Goal: Complete application form: Complete application form

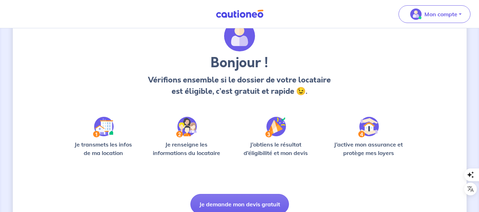
scroll to position [64, 0]
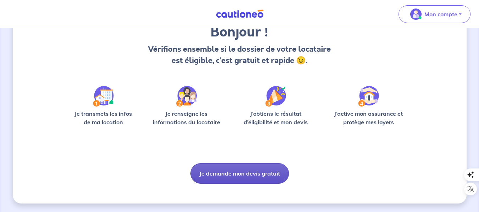
click at [234, 171] on button "Je demande mon devis gratuit" at bounding box center [239, 173] width 99 height 21
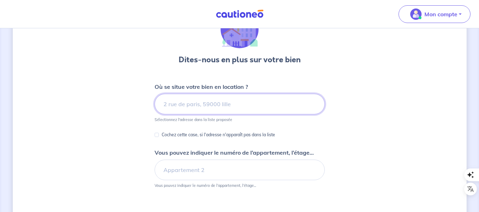
scroll to position [44, 0]
click at [190, 103] on input at bounding box center [240, 104] width 170 height 21
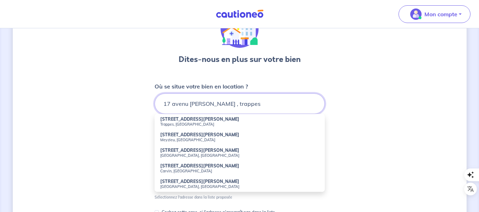
click at [236, 106] on input "17 avenu [PERSON_NAME] , trappes" at bounding box center [240, 104] width 170 height 21
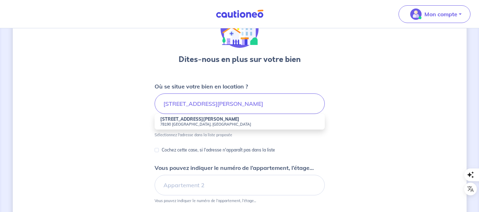
click at [196, 122] on strong "[STREET_ADDRESS][PERSON_NAME]" at bounding box center [199, 119] width 79 height 5
type input "[STREET_ADDRESS][PERSON_NAME]"
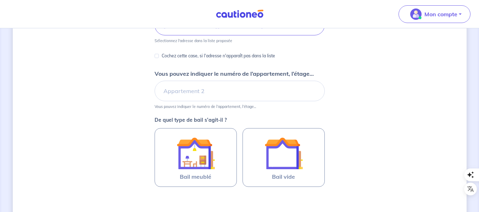
scroll to position [124, 0]
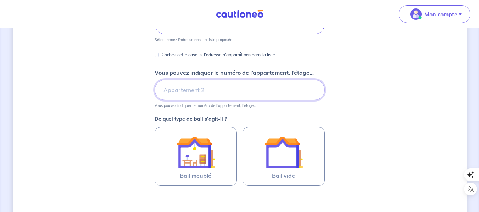
click at [194, 92] on input "Vous pouvez indiquer le numéro de l’appartement, l’étage..." at bounding box center [240, 90] width 170 height 21
type input "Appartement D13"
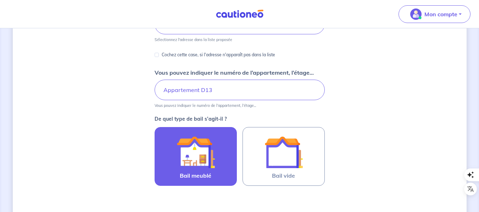
click at [208, 157] on img at bounding box center [196, 152] width 38 height 38
click at [0, 0] on input "Bail meublé" at bounding box center [0, 0] width 0 height 0
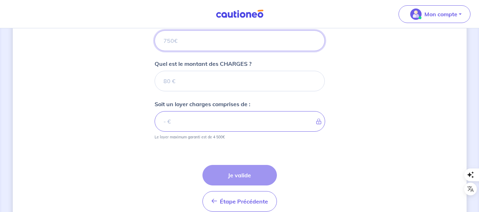
scroll to position [300, 0]
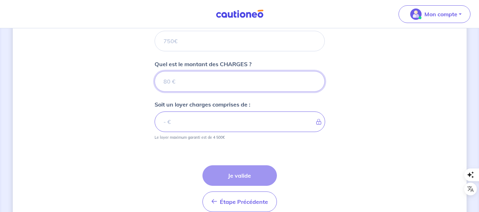
click at [184, 88] on input "Quel est le montant des CHARGES ?" at bounding box center [240, 81] width 170 height 21
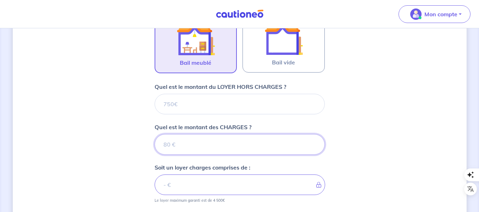
scroll to position [237, 0]
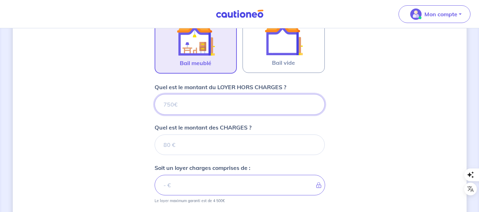
click at [178, 106] on input "Quel est le montant du LOYER HORS CHARGES ?" at bounding box center [240, 104] width 170 height 21
type input "10"
type input "1020"
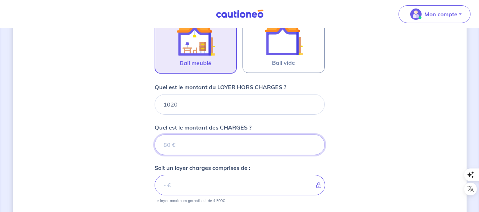
click at [188, 146] on input "Quel est le montant des CHARGES ?" at bounding box center [240, 145] width 170 height 21
type input "15"
type input "1021"
type input "150"
type input "1170"
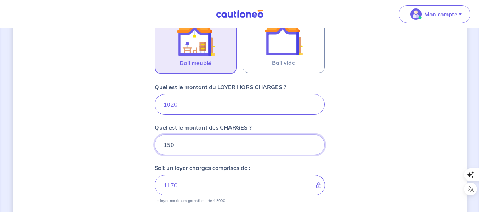
type input "150"
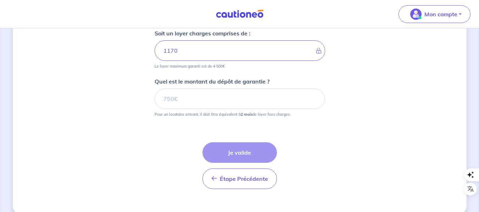
scroll to position [373, 0]
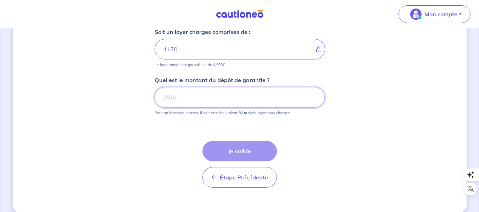
click at [193, 98] on input "Quel est le montant du dépôt de garantie ?" at bounding box center [240, 97] width 170 height 21
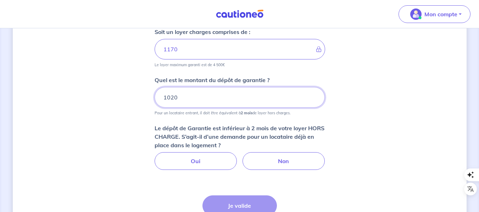
type input "1020"
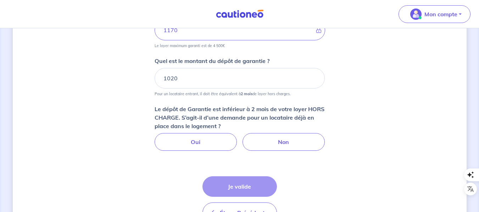
scroll to position [400, 0]
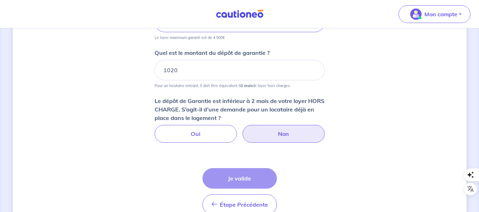
click at [281, 137] on label "Non" at bounding box center [283, 134] width 82 height 18
click at [242, 130] on input "Non" at bounding box center [239, 127] width 5 height 5
radio input "true"
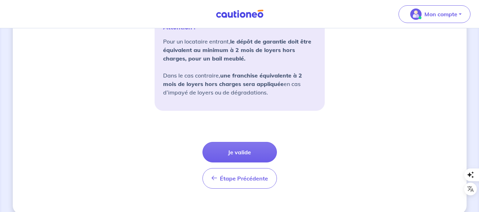
scroll to position [570, 0]
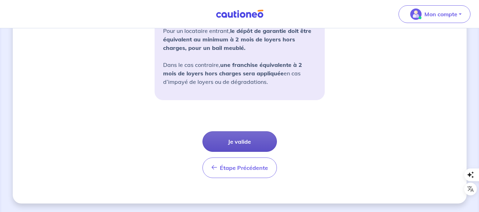
click at [257, 141] on button "Je valide" at bounding box center [239, 141] width 74 height 21
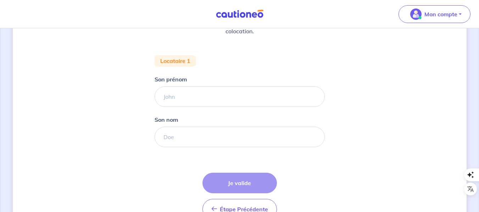
scroll to position [117, 0]
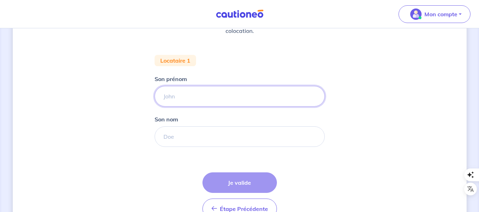
click at [196, 96] on input "Son prénom" at bounding box center [240, 96] width 170 height 21
type input "[PERSON_NAME]"
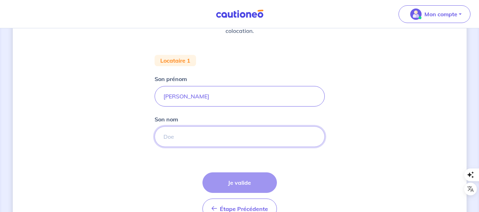
click at [197, 137] on input "Son nom" at bounding box center [240, 137] width 170 height 21
type input "SENE"
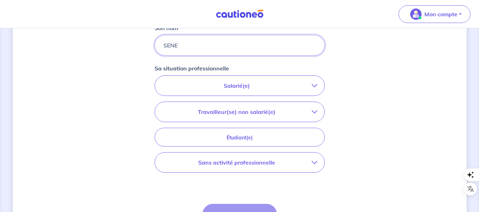
scroll to position [208, 0]
click at [313, 87] on icon "button" at bounding box center [315, 86] width 6 height 6
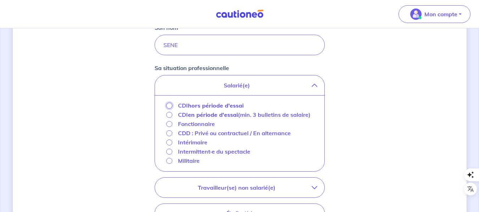
click at [169, 105] on input "CDI hors période d'essai" at bounding box center [169, 106] width 6 height 6
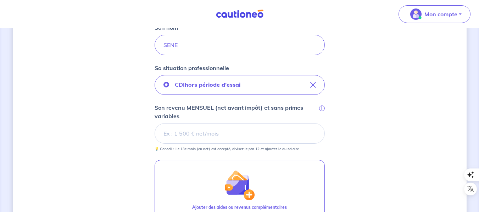
click at [205, 139] on input "Son revenu MENSUEL (net avant impôt) et sans primes variables i" at bounding box center [240, 133] width 170 height 21
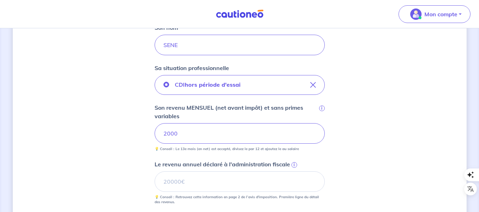
click at [112, 143] on div "Concernant vos locataires 💡 Pour info : nous acceptons les personnes seules, le…" at bounding box center [240, 105] width 454 height 554
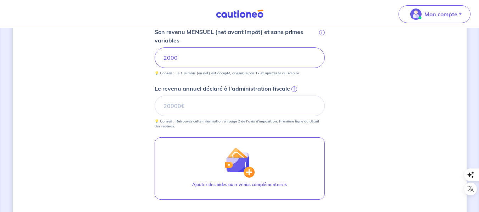
scroll to position [285, 0]
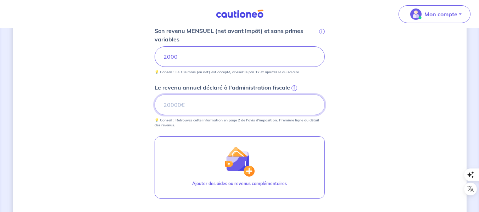
click at [213, 101] on input "Le revenu annuel déclaré à l'administration fiscale i" at bounding box center [240, 105] width 170 height 21
paste input "22658"
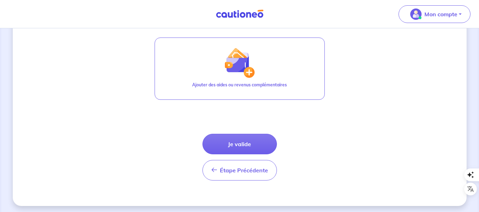
scroll to position [387, 0]
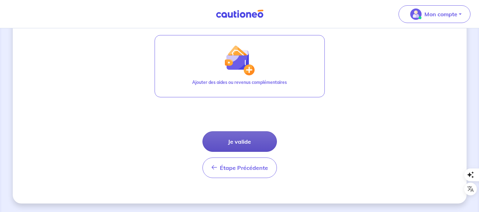
type input "22658"
click at [231, 142] on button "Je valide" at bounding box center [239, 141] width 74 height 21
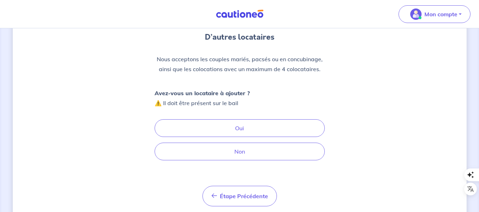
scroll to position [68, 0]
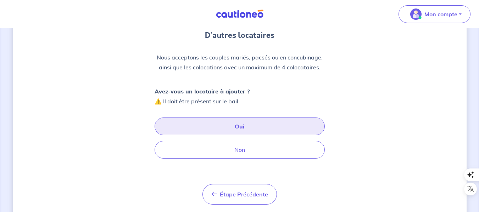
click at [213, 127] on button "Oui" at bounding box center [240, 127] width 170 height 18
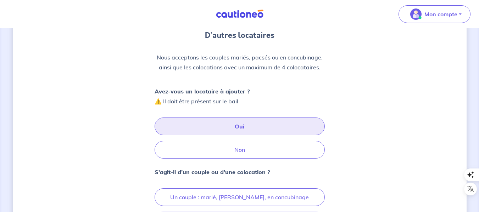
scroll to position [160, 0]
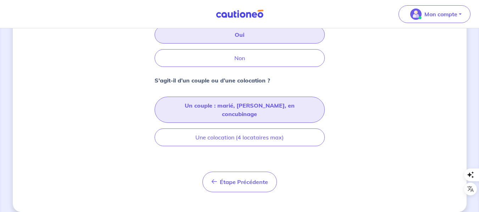
click at [205, 108] on button "Un couple : marié, [PERSON_NAME], en concubinage" at bounding box center [240, 110] width 170 height 26
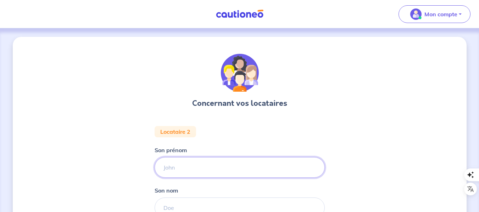
click at [181, 166] on input "Son prénom" at bounding box center [240, 167] width 170 height 21
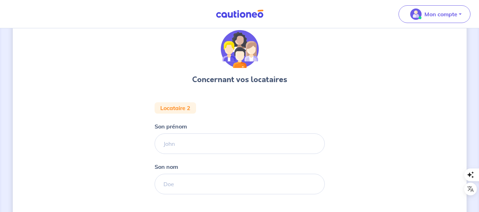
scroll to position [24, 0]
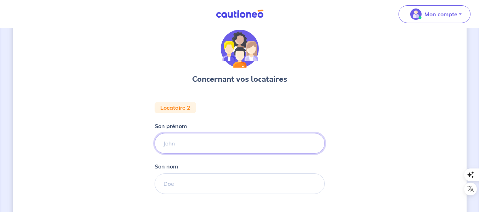
click at [184, 140] on input "Son prénom" at bounding box center [240, 143] width 170 height 21
type input "Gassama"
click at [176, 185] on input "Son nom" at bounding box center [240, 184] width 170 height 21
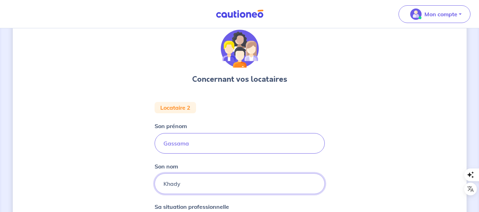
type input "Khady"
click at [80, 166] on div "Concernant vos locataires Locataire 2 Son prénom [PERSON_NAME] Son nom Khady Sa…" at bounding box center [240, 214] width 454 height 402
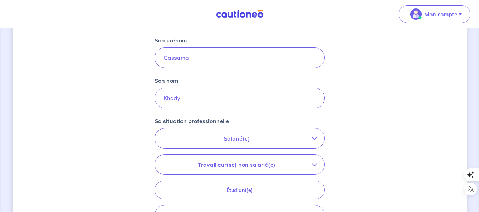
scroll to position [110, 0]
click at [286, 138] on p "Salarié(e)" at bounding box center [237, 138] width 150 height 9
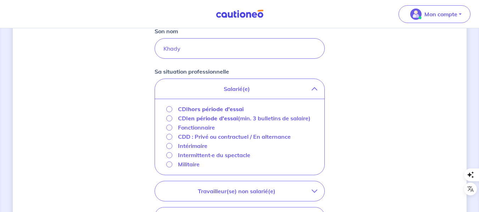
scroll to position [166, 0]
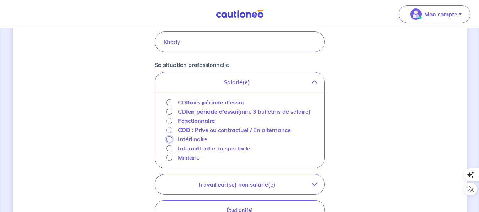
click at [167, 142] on input "Intérimaire" at bounding box center [169, 139] width 6 height 6
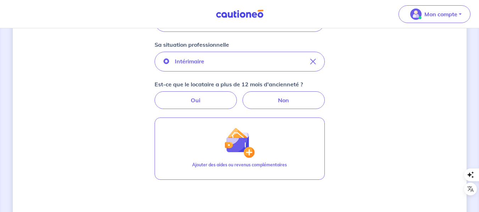
scroll to position [172, 0]
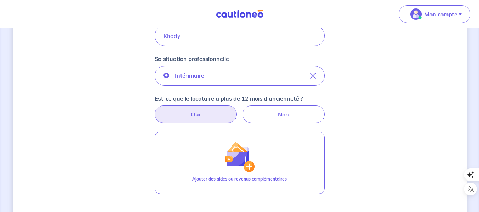
click at [190, 118] on label "Oui" at bounding box center [196, 115] width 82 height 18
click at [237, 110] on input "Oui" at bounding box center [239, 108] width 5 height 5
radio input "true"
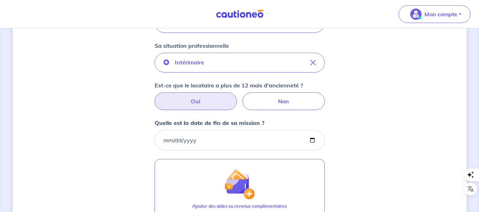
scroll to position [186, 0]
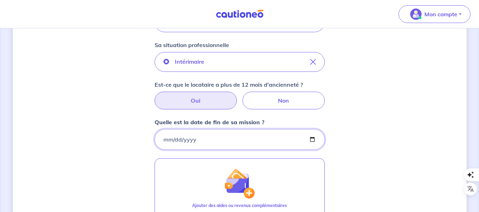
click at [177, 139] on input "Quelle est la date de fin de sa mission ?" at bounding box center [240, 139] width 170 height 21
click at [167, 140] on input "Quelle est la date de fin de sa mission ?" at bounding box center [240, 139] width 170 height 21
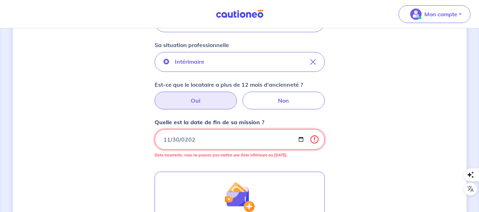
type input "[DATE]"
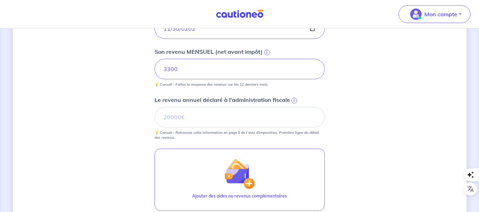
scroll to position [297, 0]
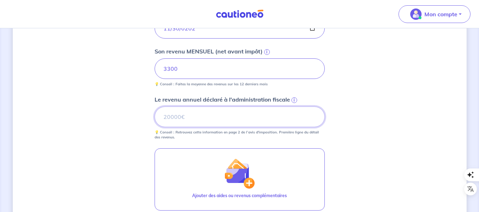
click at [194, 117] on input "Le revenu annuel déclaré à l'administration fiscale i" at bounding box center [240, 117] width 170 height 21
paste input "8470"
type input "8470"
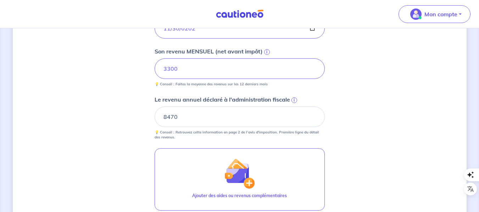
click at [95, 129] on div "Concernant vos locataires Locataire 2 Son prénom [PERSON_NAME] Son nom [PERSON_…" at bounding box center [240, 28] width 454 height 578
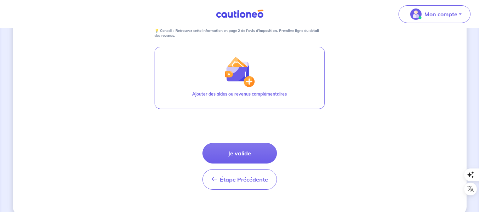
scroll to position [399, 0]
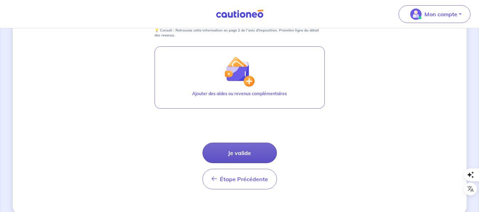
click at [231, 149] on button "Je valide" at bounding box center [239, 153] width 74 height 21
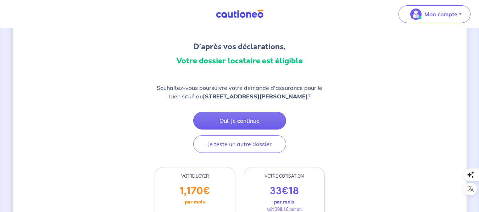
scroll to position [56, 0]
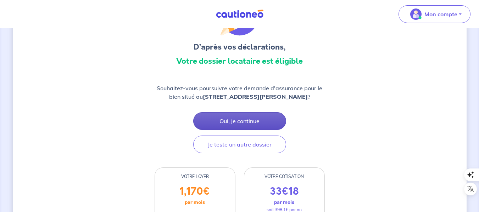
click at [251, 122] on button "Oui, je continue" at bounding box center [239, 121] width 93 height 18
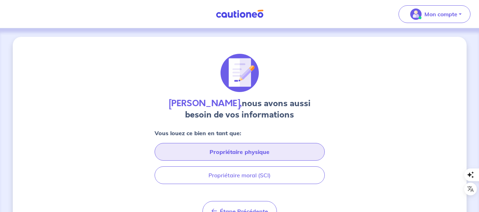
click at [223, 150] on button "Propriétaire physique" at bounding box center [240, 152] width 170 height 18
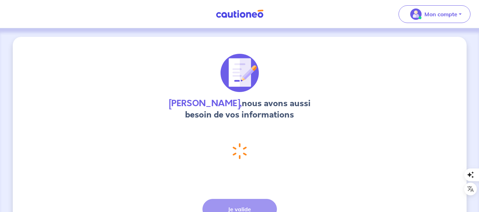
select select "FR"
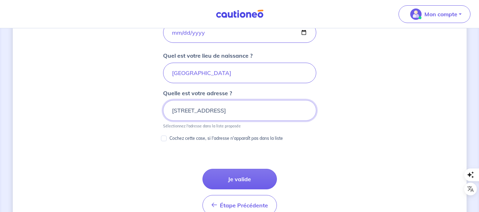
scroll to position [346, 0]
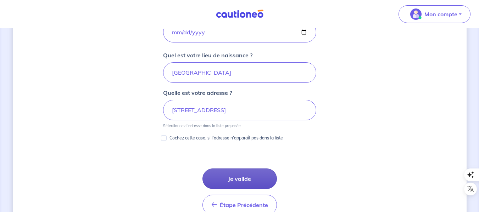
click at [228, 182] on button "Je valide" at bounding box center [239, 179] width 74 height 21
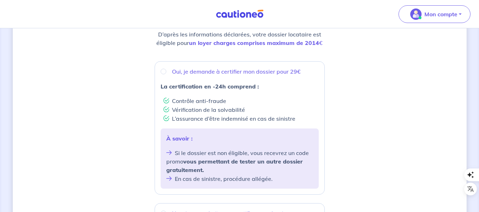
scroll to position [105, 0]
click at [161, 70] on input "Oui, je demande à certifier mon dossier pour 29€" at bounding box center [164, 71] width 6 height 6
radio input "true"
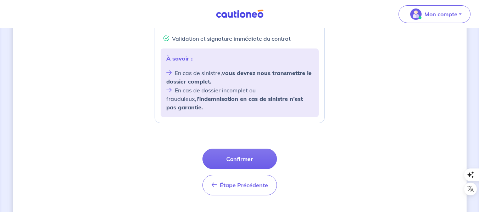
scroll to position [309, 0]
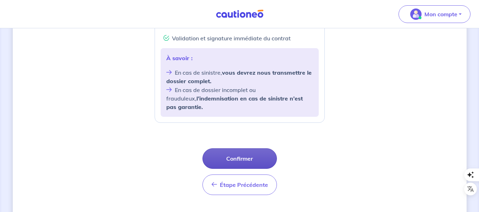
click at [244, 149] on button "Confirmer" at bounding box center [239, 159] width 74 height 21
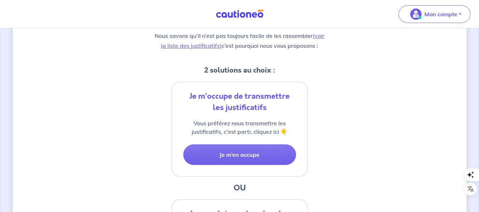
scroll to position [118, 0]
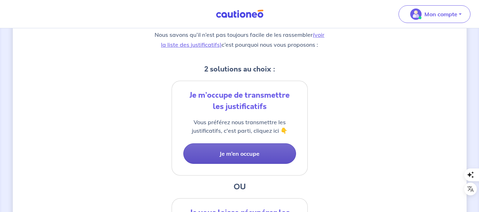
click at [229, 156] on button "Je m’en occupe" at bounding box center [239, 154] width 113 height 21
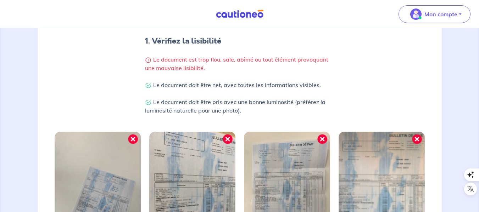
scroll to position [274, 0]
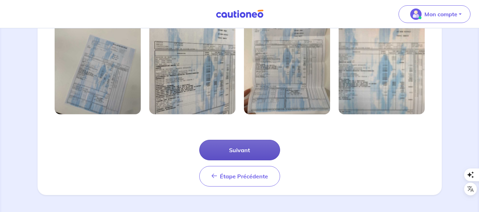
click at [230, 151] on button "Suivant" at bounding box center [239, 150] width 81 height 21
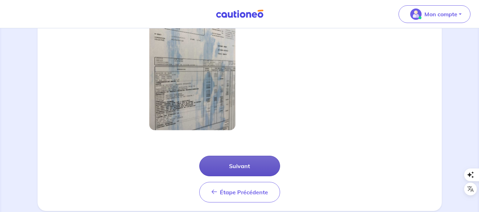
scroll to position [240, 0]
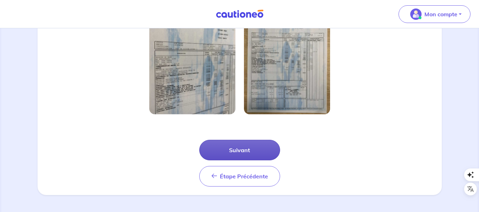
click at [240, 150] on button "Suivant" at bounding box center [239, 150] width 81 height 21
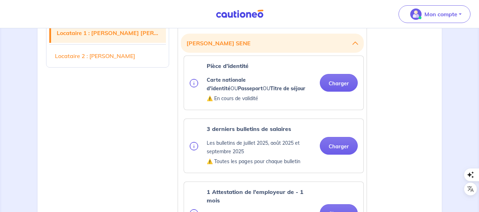
scroll to position [207, 0]
click at [341, 82] on button "Charger" at bounding box center [339, 83] width 38 height 18
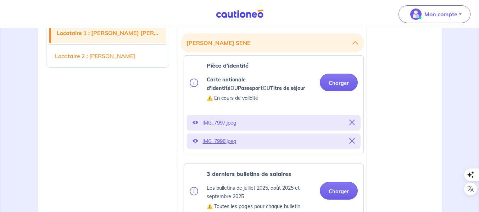
drag, startPoint x: 302, startPoint y: 145, endPoint x: 106, endPoint y: 135, distance: 195.9
click at [194, 123] on icon at bounding box center [195, 123] width 6 height 6
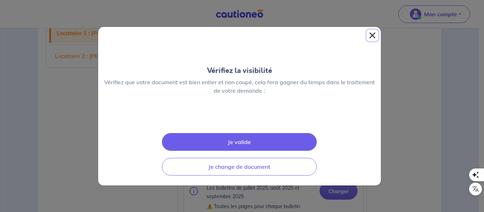
click at [369, 30] on button "Close" at bounding box center [372, 35] width 11 height 11
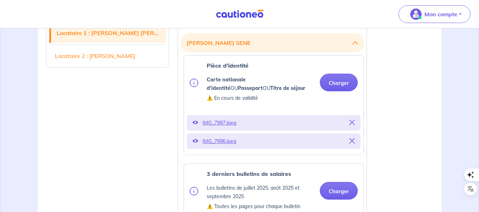
click at [195, 141] on icon at bounding box center [195, 141] width 6 height 6
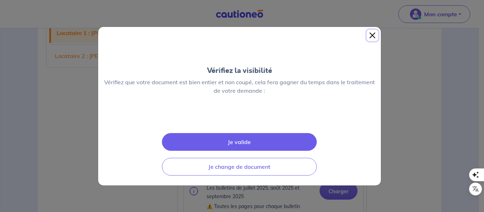
click at [369, 30] on button "Close" at bounding box center [372, 35] width 11 height 11
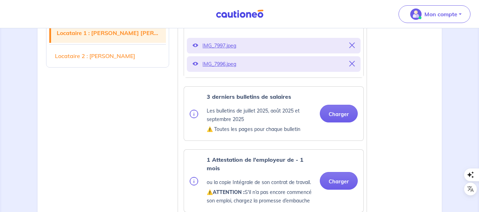
scroll to position [284, 0]
click at [340, 113] on button "Charger" at bounding box center [339, 114] width 38 height 18
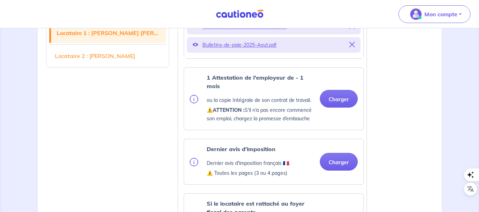
scroll to position [430, 0]
click at [343, 101] on button "Charger" at bounding box center [339, 99] width 38 height 18
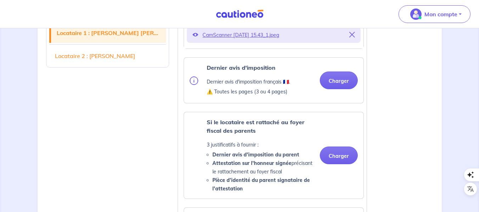
scroll to position [539, 0]
click at [343, 89] on button "Charger" at bounding box center [339, 80] width 38 height 18
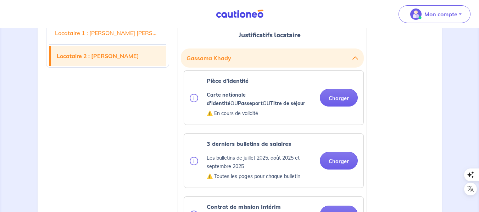
scroll to position [947, 0]
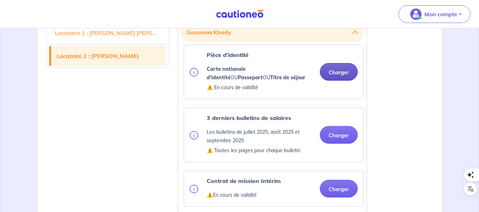
click at [343, 81] on button "Charger" at bounding box center [339, 72] width 38 height 18
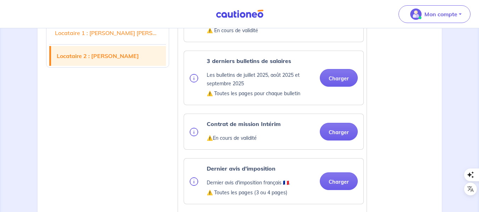
scroll to position [1013, 0]
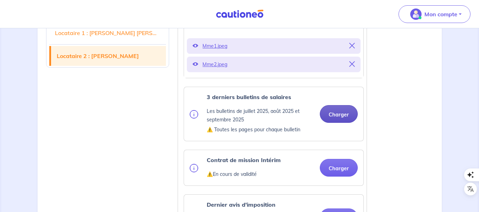
click at [341, 123] on button "Charger" at bounding box center [339, 114] width 38 height 18
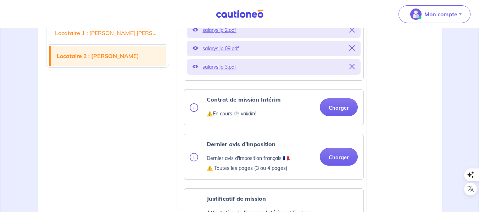
scroll to position [1138, 0]
click at [337, 113] on button "Charger" at bounding box center [339, 107] width 38 height 18
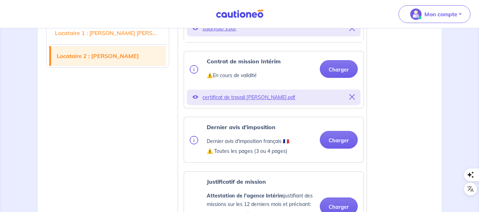
scroll to position [1189, 0]
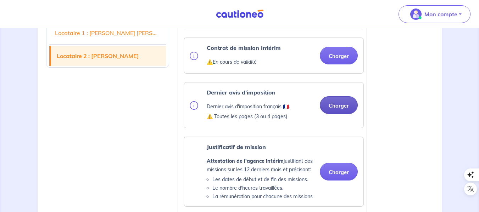
click at [337, 112] on button "Charger" at bounding box center [339, 105] width 38 height 18
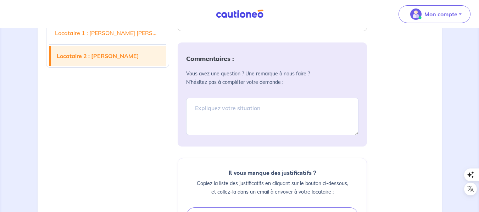
scroll to position [1684, 0]
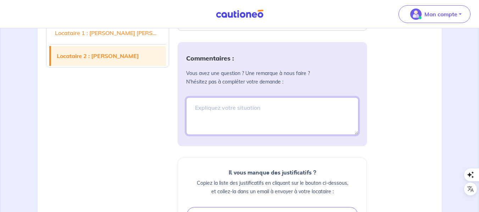
click at [252, 122] on textarea at bounding box center [272, 116] width 172 height 38
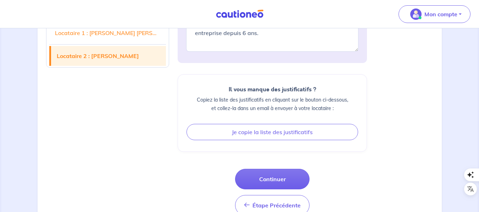
click at [252, 122] on div "Il vous manque des justificatifs ? Copiez la liste des justificatifs en cliquan…" at bounding box center [272, 113] width 189 height 78
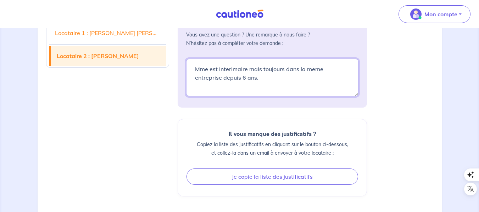
click at [237, 79] on textarea "Mme est interimaire mais toujours dans la meme entreprise depuis 6 ans." at bounding box center [272, 78] width 172 height 38
click at [265, 88] on textarea "Mme est interimaire mais toujours dans la meme entreprise depuis 6 ans." at bounding box center [272, 78] width 172 height 38
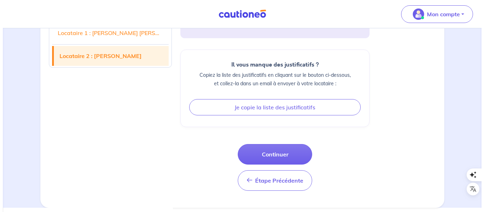
scroll to position [1796, 0]
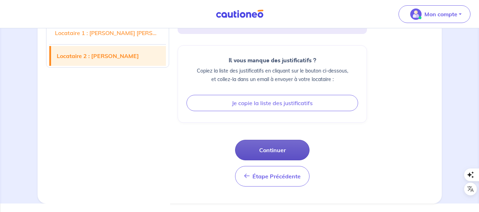
type textarea "Mme est intérimaire mais toujours dans la meme entreprise depuis 6 ans."
click at [276, 159] on button "Continuer" at bounding box center [272, 150] width 74 height 21
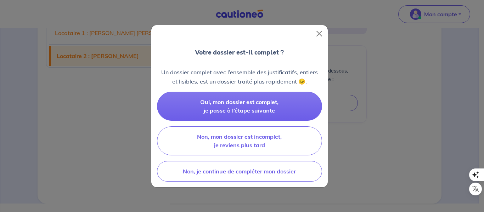
click at [276, 159] on div "Oui, mon dossier est complet, je passe à l’étape suivante Non, mon dossier est …" at bounding box center [239, 137] width 165 height 90
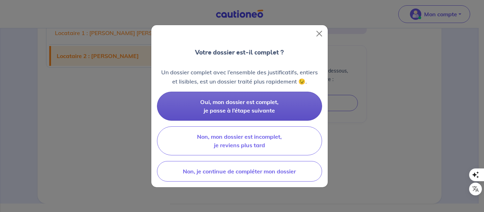
click at [278, 108] on button "Oui, mon dossier est complet, je passe à l’étape suivante" at bounding box center [239, 106] width 165 height 29
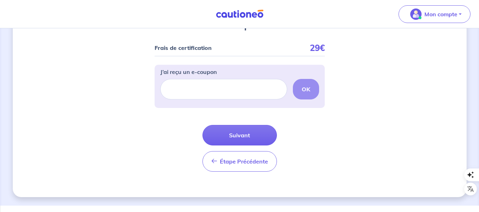
scroll to position [91, 0]
click at [91, 177] on div "2 3 Justificatifs locataire Informations paiement Confirmation d'envoi Passons …" at bounding box center [240, 71] width 454 height 251
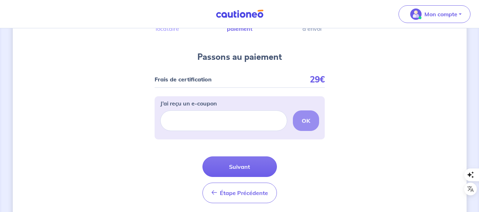
scroll to position [59, 0]
click at [238, 125] on input "J’ai reçu un e-coupon" at bounding box center [223, 121] width 127 height 21
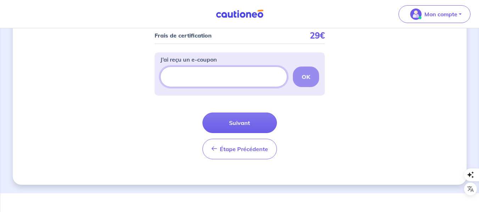
scroll to position [103, 0]
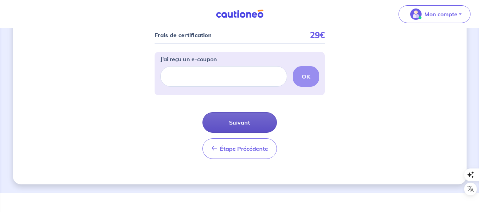
click at [223, 125] on button "Suivant" at bounding box center [239, 122] width 74 height 21
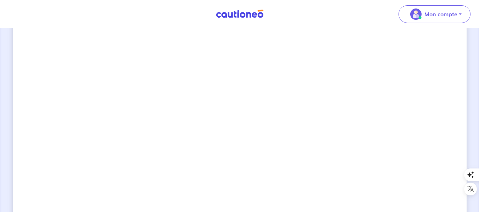
scroll to position [289, 0]
click at [398, 137] on div "2 3 Justificatifs locataire Informations paiement Confirmation d'envoi Passons …" at bounding box center [240, 69] width 454 height 642
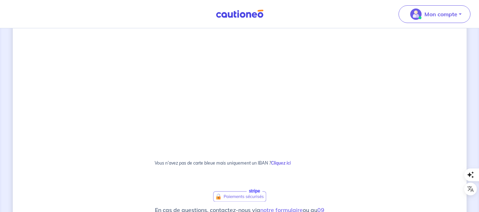
scroll to position [365, 0]
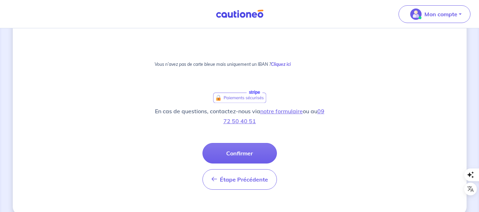
scroll to position [464, 0]
click at [240, 153] on button "Confirmer" at bounding box center [239, 153] width 74 height 21
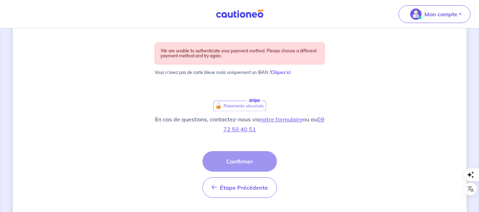
scroll to position [481, 0]
click at [245, 164] on div "Étape Précédente Précédent Confirmer Confirmer" at bounding box center [239, 174] width 74 height 47
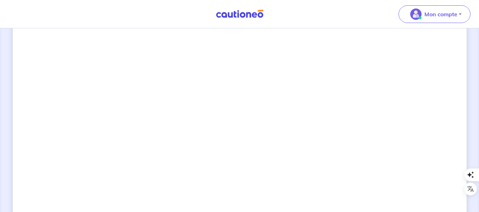
scroll to position [112, 0]
click at [49, 146] on div "2 3 Justificatifs locataire Informations paiement Confirmation d'envoi Passons …" at bounding box center [240, 143] width 454 height 420
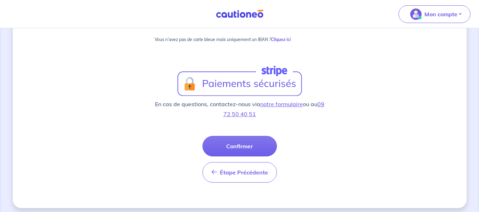
scroll to position [253, 0]
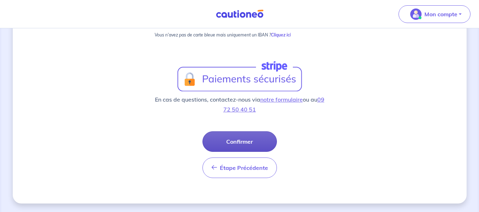
click at [228, 139] on button "Confirmer" at bounding box center [239, 141] width 74 height 21
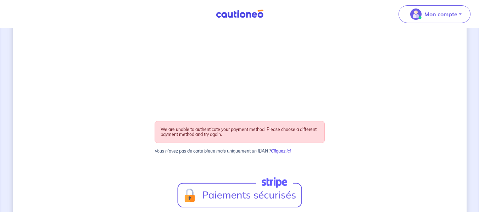
scroll to position [141, 0]
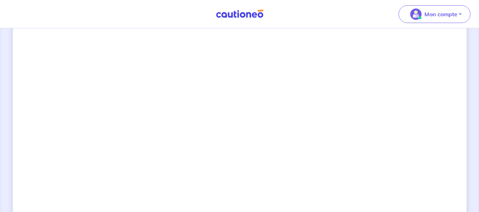
click at [364, 117] on div "2 3 Justificatifs locataire Informations paiement Confirmation d'envoi Passons …" at bounding box center [240, 144] width 454 height 496
click at [90, 85] on div "2 3 Justificatifs locataire Informations paiement Confirmation d'envoi Passons …" at bounding box center [240, 196] width 454 height 496
click at [390, 111] on div "2 3 Justificatifs locataire Informations paiement Confirmation d'envoi Passons …" at bounding box center [240, 143] width 454 height 496
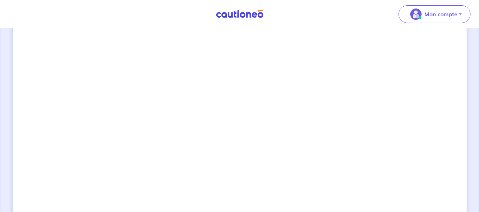
click at [373, 132] on div "2 3 Justificatifs locataire Informations paiement Confirmation d'envoi Passons …" at bounding box center [240, 143] width 454 height 496
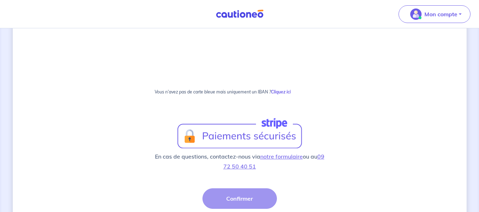
scroll to position [329, 0]
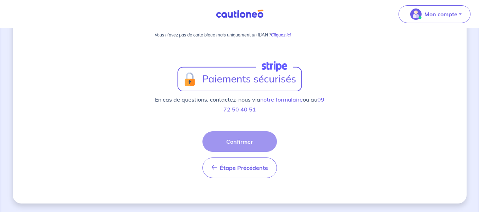
click at [246, 139] on div "Étape Précédente Précédent Confirmer Confirmer" at bounding box center [239, 154] width 74 height 47
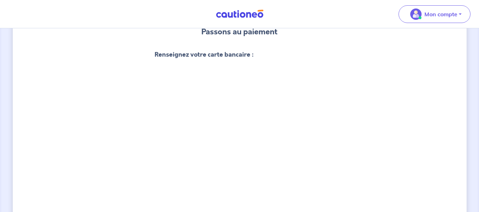
scroll to position [73, 0]
click at [346, 90] on div "2 3 Justificatifs locataire Informations paiement Confirmation d'envoi Passons …" at bounding box center [240, 212] width 454 height 496
click at [95, 110] on div "2 3 Justificatifs locataire Informations paiement Confirmation d'envoi Passons …" at bounding box center [240, 212] width 454 height 496
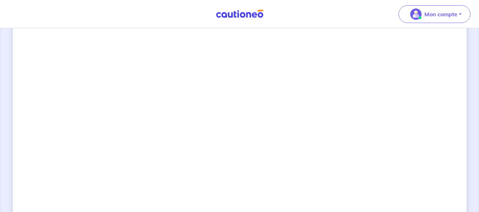
scroll to position [141, 0]
click at [351, 45] on div "2 3 Justificatifs locataire Informations paiement Confirmation d'envoi Passons …" at bounding box center [240, 144] width 454 height 496
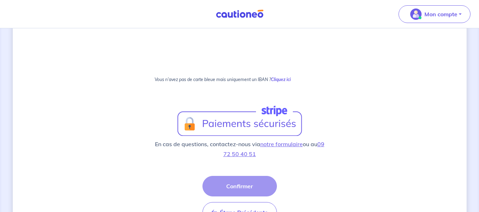
scroll to position [493, 0]
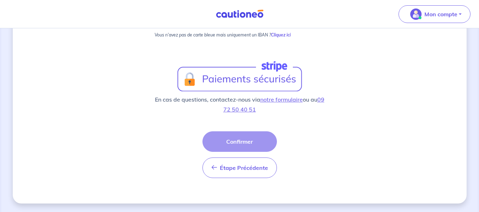
click at [258, 142] on div "Étape Précédente Précédent Confirmer Confirmer" at bounding box center [239, 154] width 74 height 47
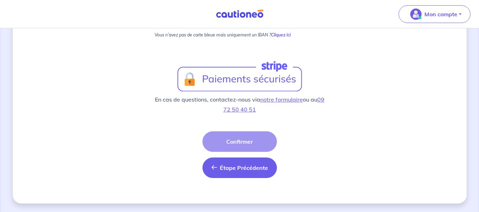
click at [251, 167] on span "Étape Précédente" at bounding box center [244, 167] width 48 height 7
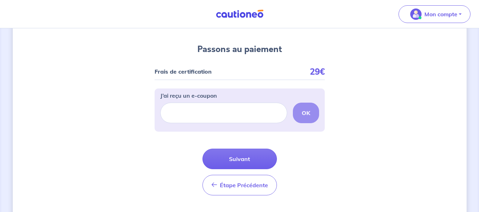
scroll to position [68, 0]
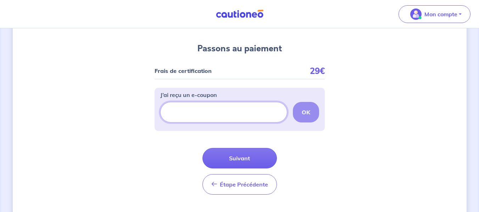
click at [248, 116] on input "J’ai reçu un e-coupon" at bounding box center [223, 112] width 127 height 21
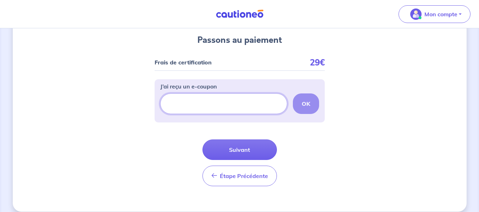
scroll to position [77, 0]
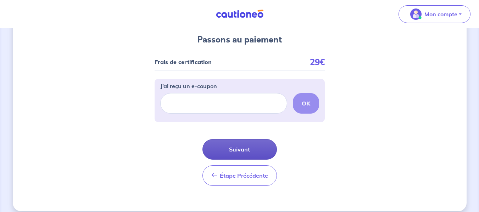
click at [253, 146] on button "Suivant" at bounding box center [239, 149] width 74 height 21
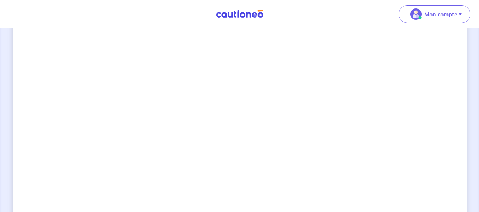
scroll to position [289, 0]
click at [413, 124] on div "2 3 Justificatifs locataire Informations paiement Confirmation d'envoi Passons …" at bounding box center [240, 78] width 454 height 660
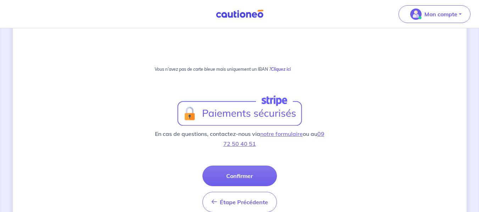
scroll to position [459, 0]
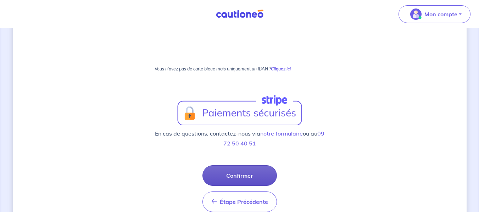
click at [246, 172] on button "Confirmer" at bounding box center [239, 176] width 74 height 21
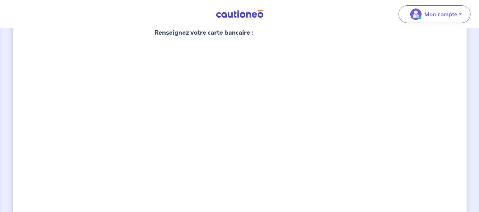
scroll to position [95, 0]
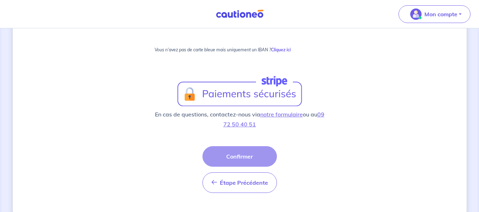
scroll to position [493, 0]
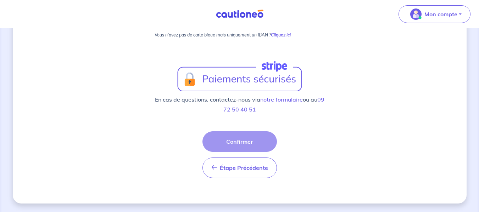
click at [257, 140] on div "Étape Précédente Précédent Confirmer Confirmer" at bounding box center [239, 154] width 74 height 47
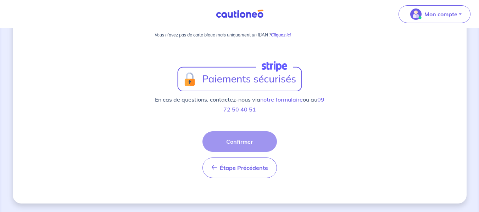
click at [257, 140] on div "Étape Précédente Précédent Confirmer Confirmer" at bounding box center [239, 154] width 74 height 47
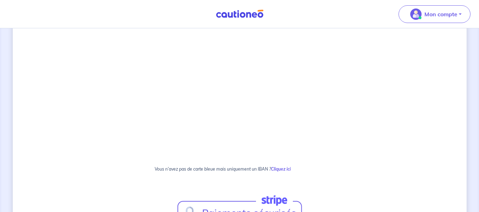
scroll to position [359, 0]
click at [379, 123] on div "2 3 Justificatifs locataire Informations paiement Confirmation d'envoi Passons …" at bounding box center [240, 8] width 454 height 660
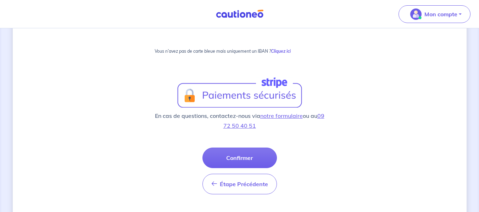
scroll to position [477, 0]
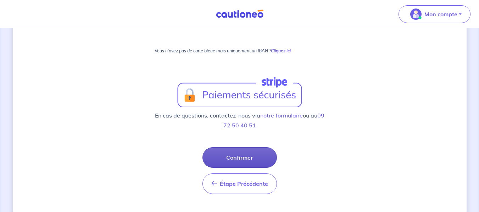
click at [251, 157] on button "Confirmer" at bounding box center [239, 157] width 74 height 21
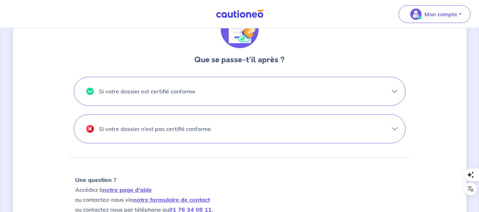
scroll to position [217, 0]
click at [187, 96] on p "Si votre dossier est certifié conforme" at bounding box center [147, 91] width 96 height 11
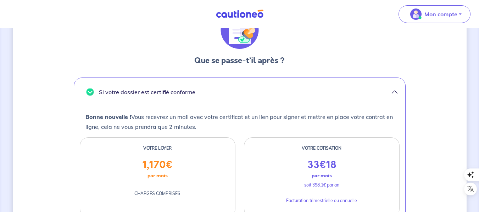
click at [46, 158] on div "Votre moyen de paiement a été validé. Votre dossier est désormais en cours d’an…" at bounding box center [240, 108] width 454 height 576
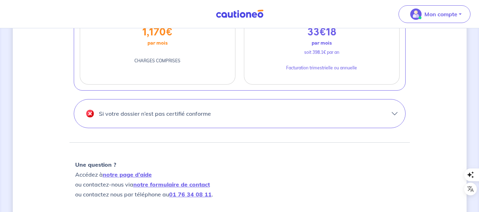
scroll to position [350, 0]
click at [257, 113] on button "Si votre dossier n’est pas certifié conforme" at bounding box center [239, 113] width 331 height 28
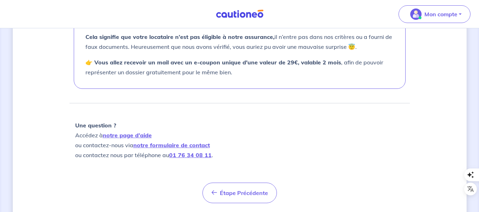
scroll to position [354, 0]
